Goal: Check status

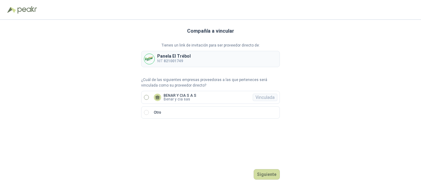
click at [189, 102] on label "BENAR Y CIA S A S Benar y cia sas Vinculada" at bounding box center [210, 97] width 139 height 13
click at [259, 172] on button "Ingresar" at bounding box center [268, 174] width 24 height 10
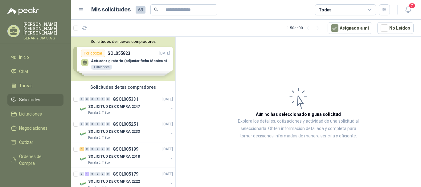
scroll to position [31, 0]
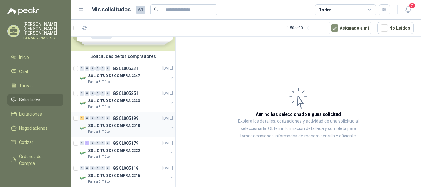
click at [138, 126] on div "SOLICITUD DE COMPRA 2018" at bounding box center [128, 125] width 80 height 7
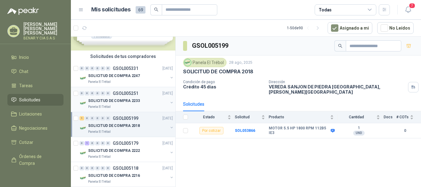
click at [103, 104] on p "SOLICITUD DE COMPRA 2233" at bounding box center [114, 101] width 52 height 6
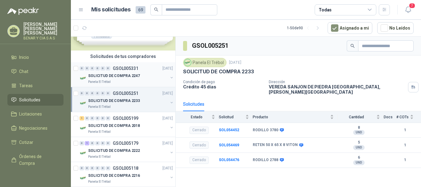
click at [126, 80] on div "Panela El Trébol" at bounding box center [128, 82] width 80 height 5
